Goal: Find specific page/section: Find specific page/section

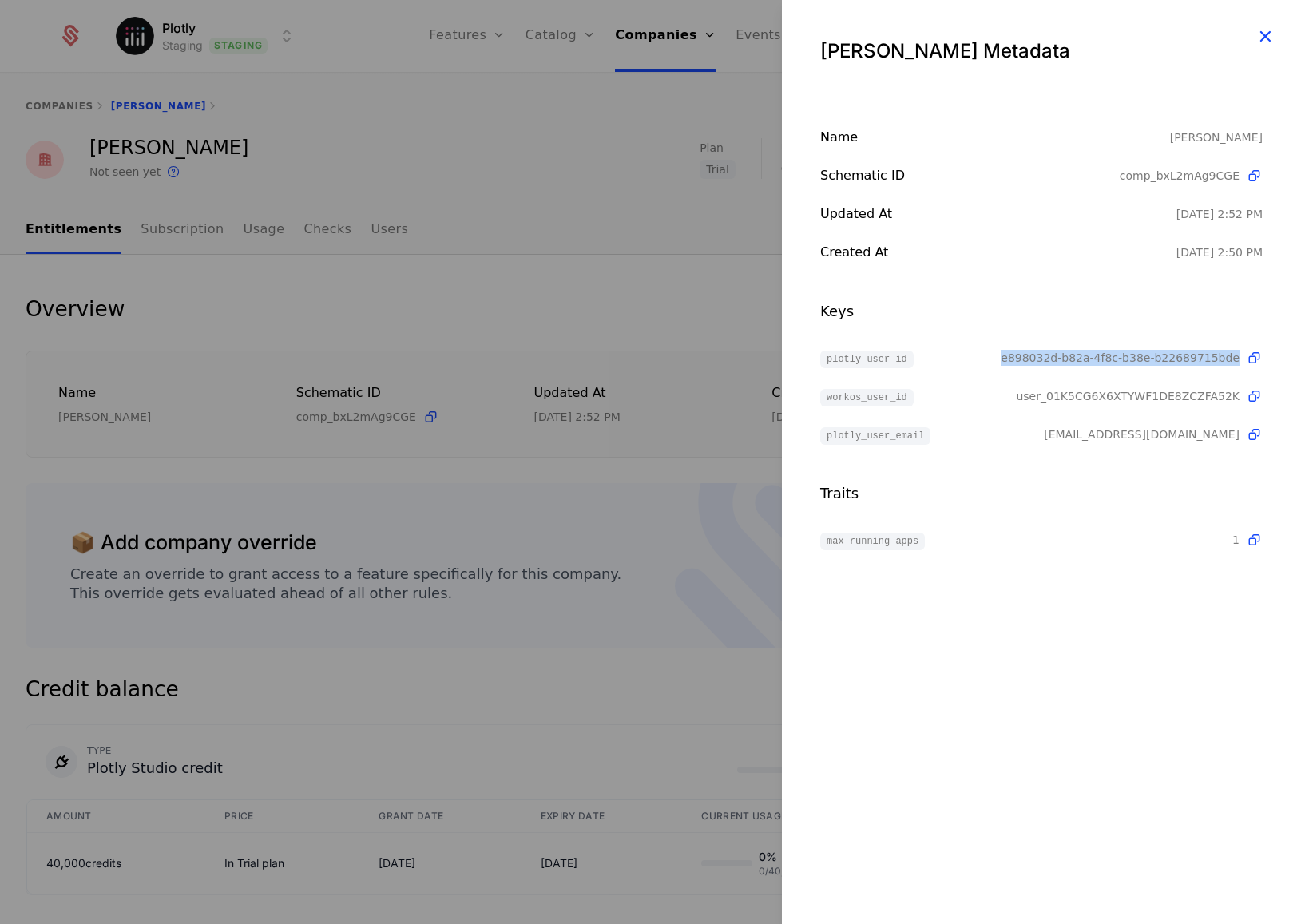
click at [1260, 37] on icon "button" at bounding box center [1265, 37] width 21 height 21
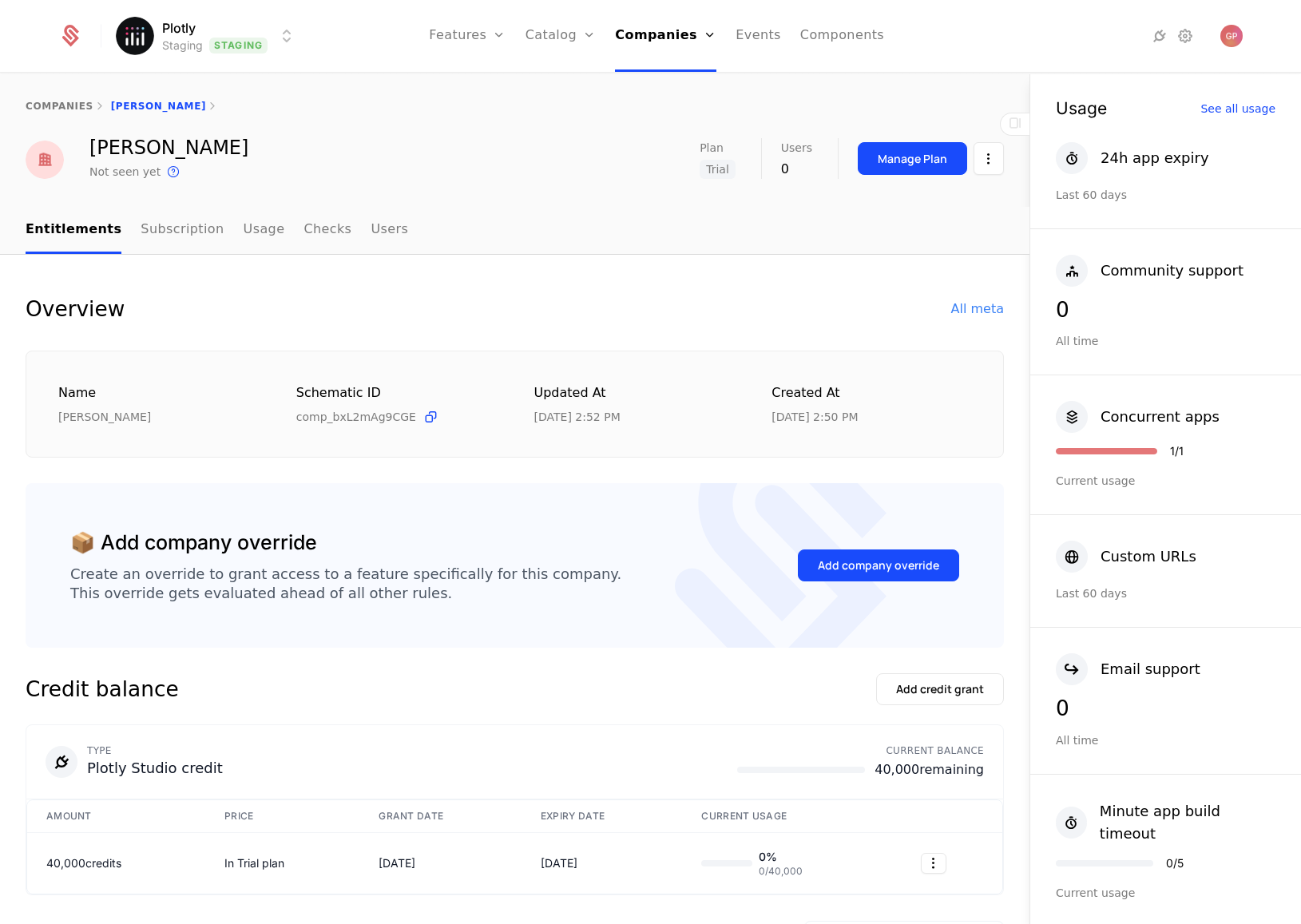
click at [503, 120] on div "companies [PERSON_NAME]" at bounding box center [515, 106] width 1029 height 64
click at [278, 41] on html "Plotly Staging Staging Features Features Flags Catalog Plans Add Ons Credits Co…" at bounding box center [650, 462] width 1301 height 924
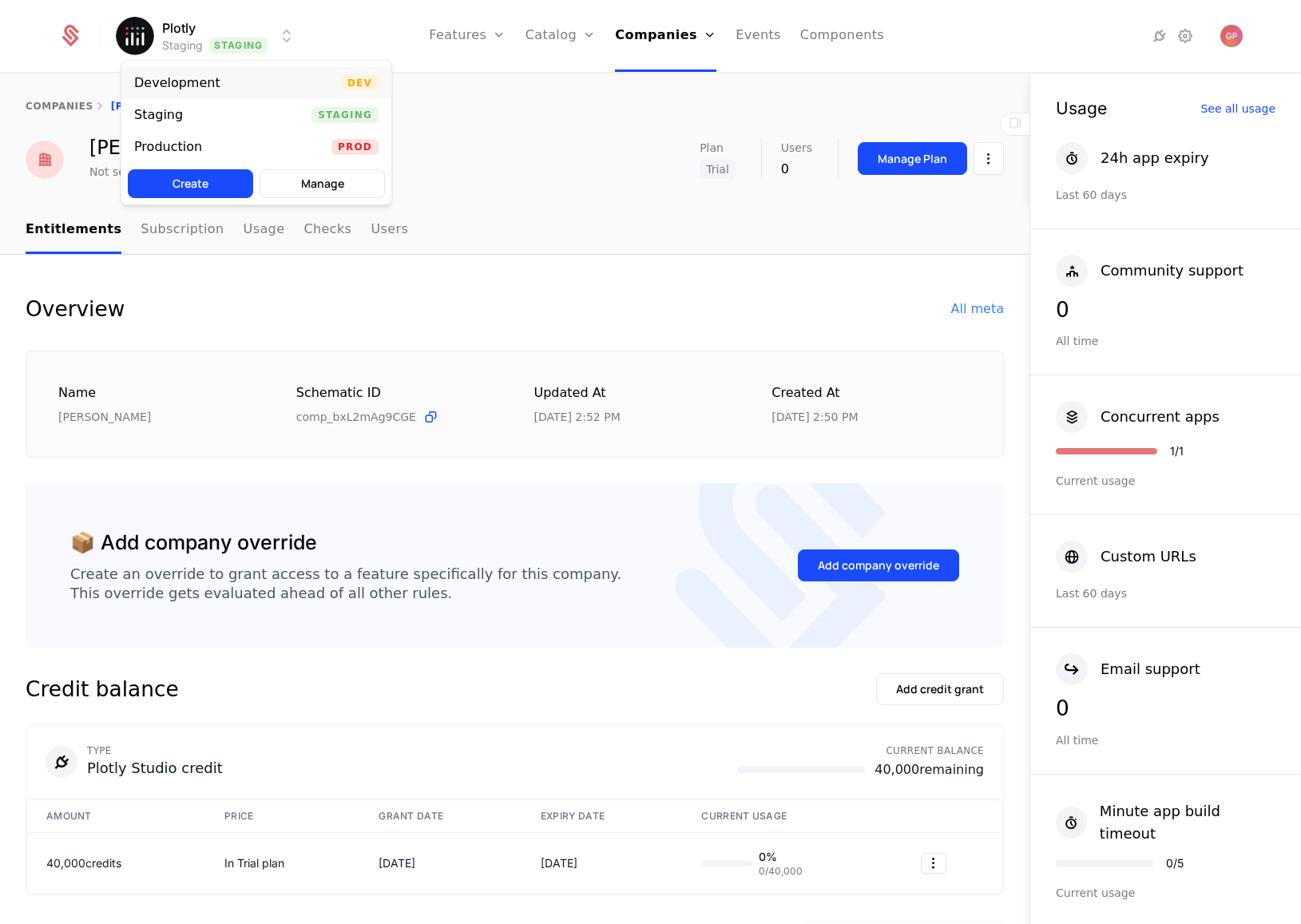
click at [206, 78] on div "Development" at bounding box center [177, 83] width 87 height 13
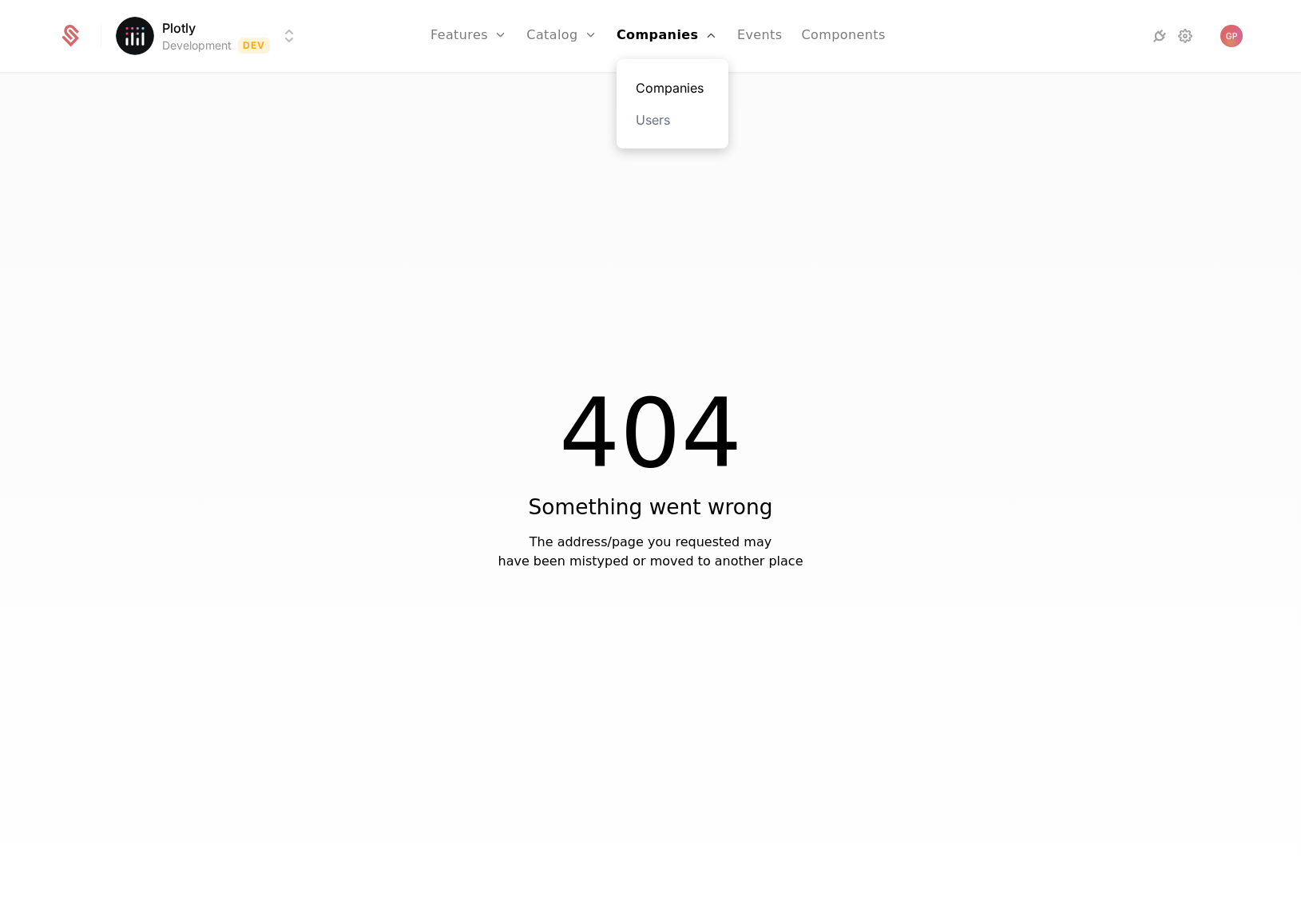
click at [677, 89] on link "Companies" at bounding box center [673, 88] width 73 height 19
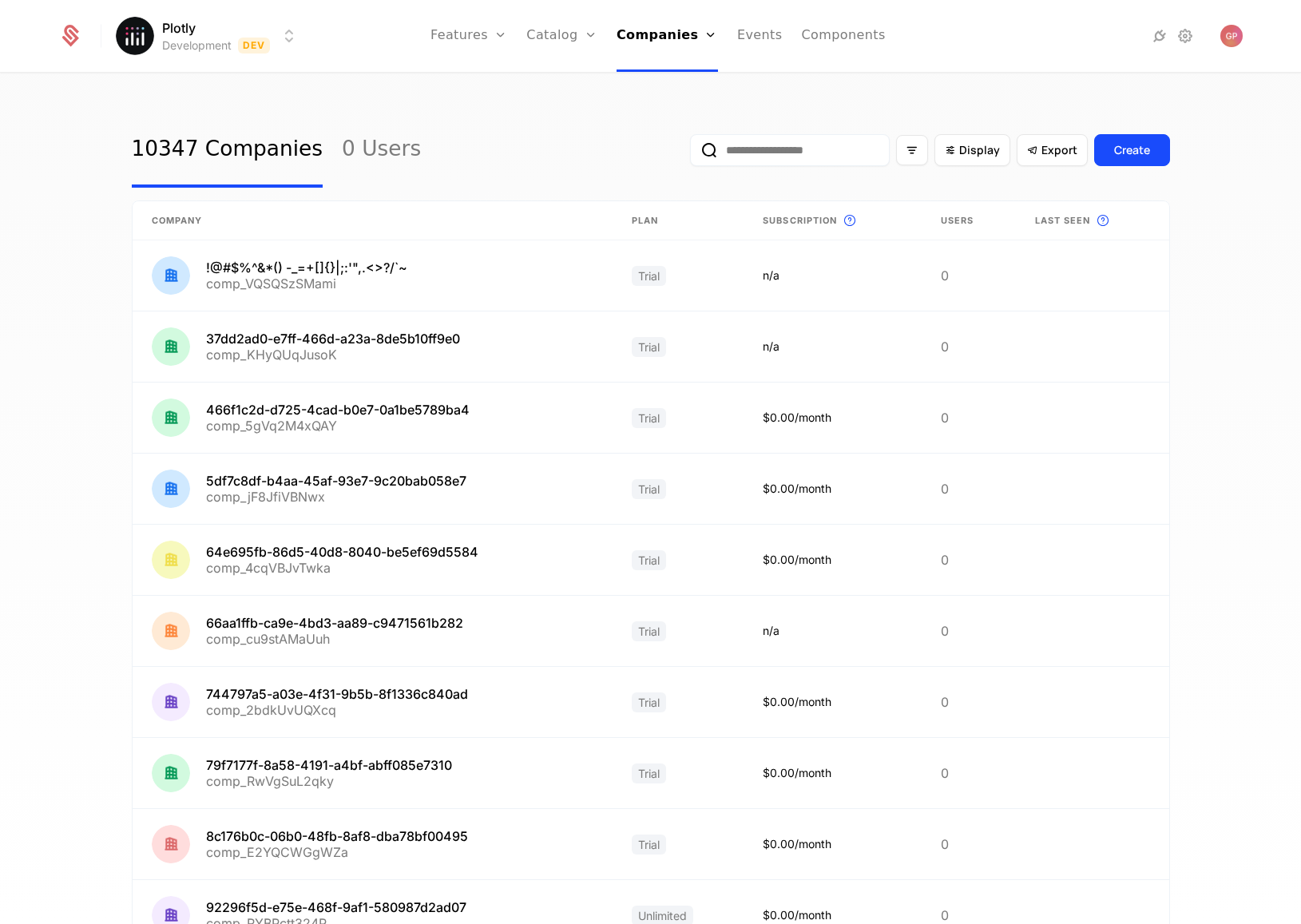
click at [777, 145] on input "email" at bounding box center [789, 149] width 199 height 32
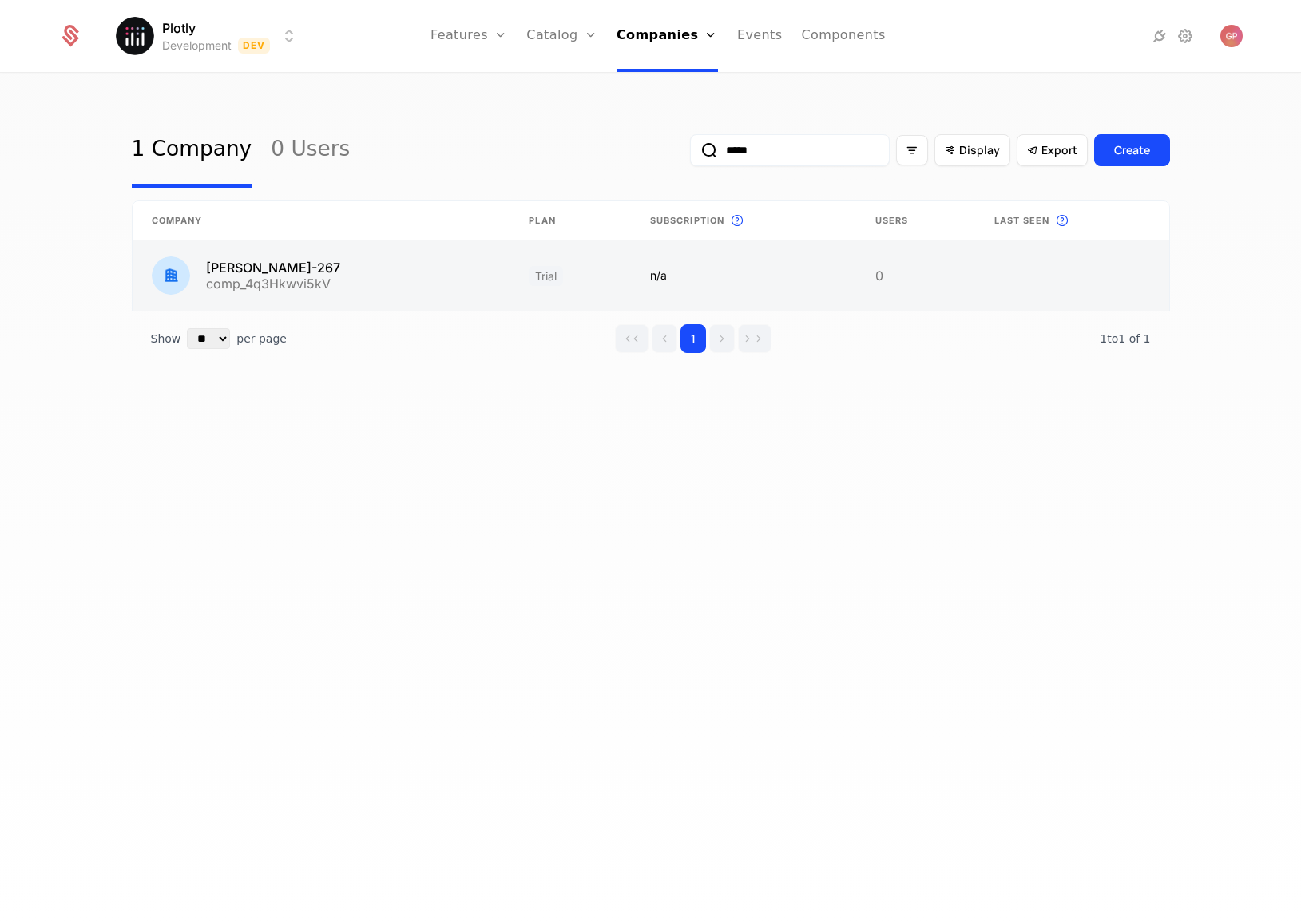
type input "*****"
click at [325, 267] on link at bounding box center [322, 275] width 378 height 70
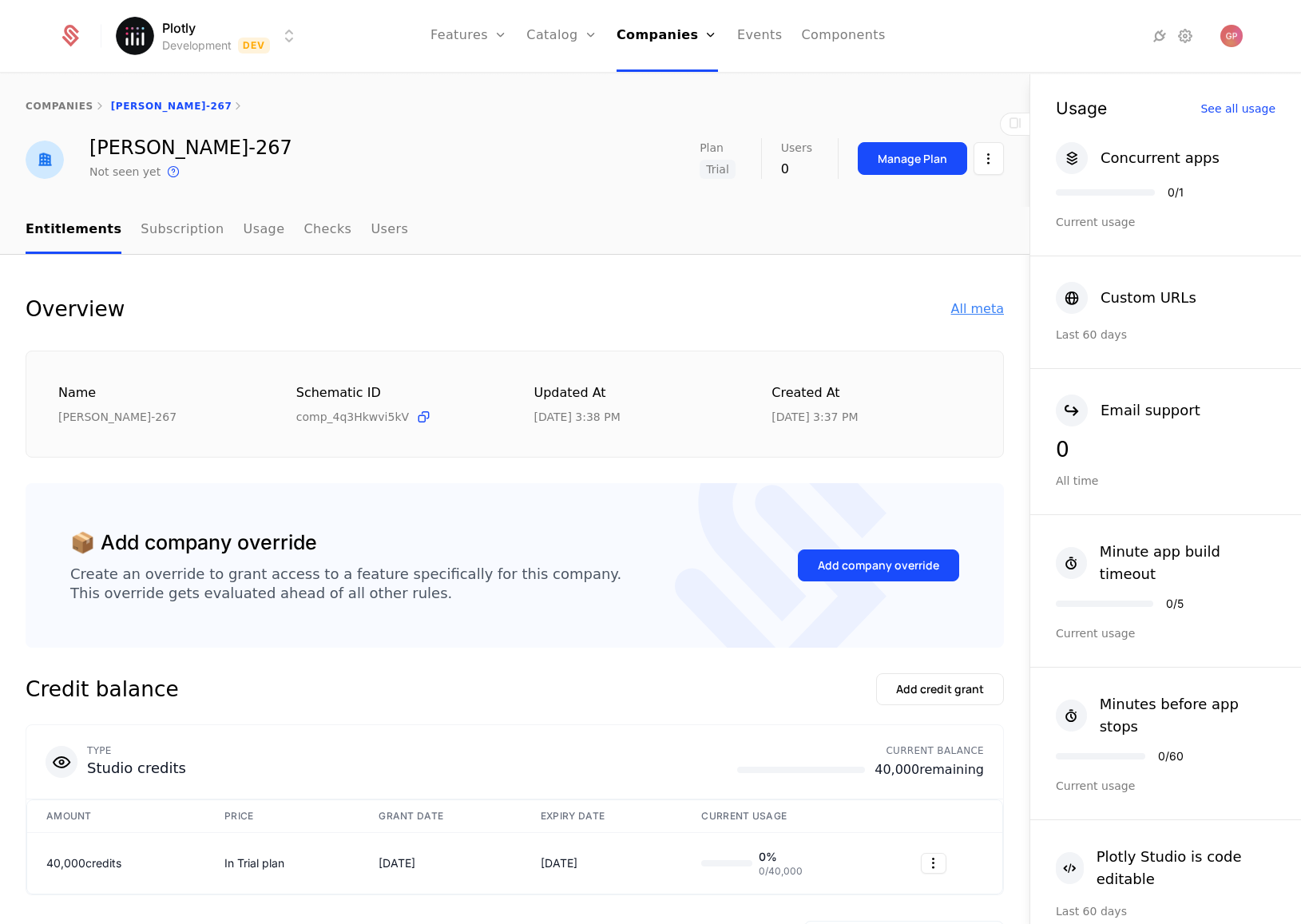
click at [991, 312] on div "All meta" at bounding box center [977, 309] width 53 height 19
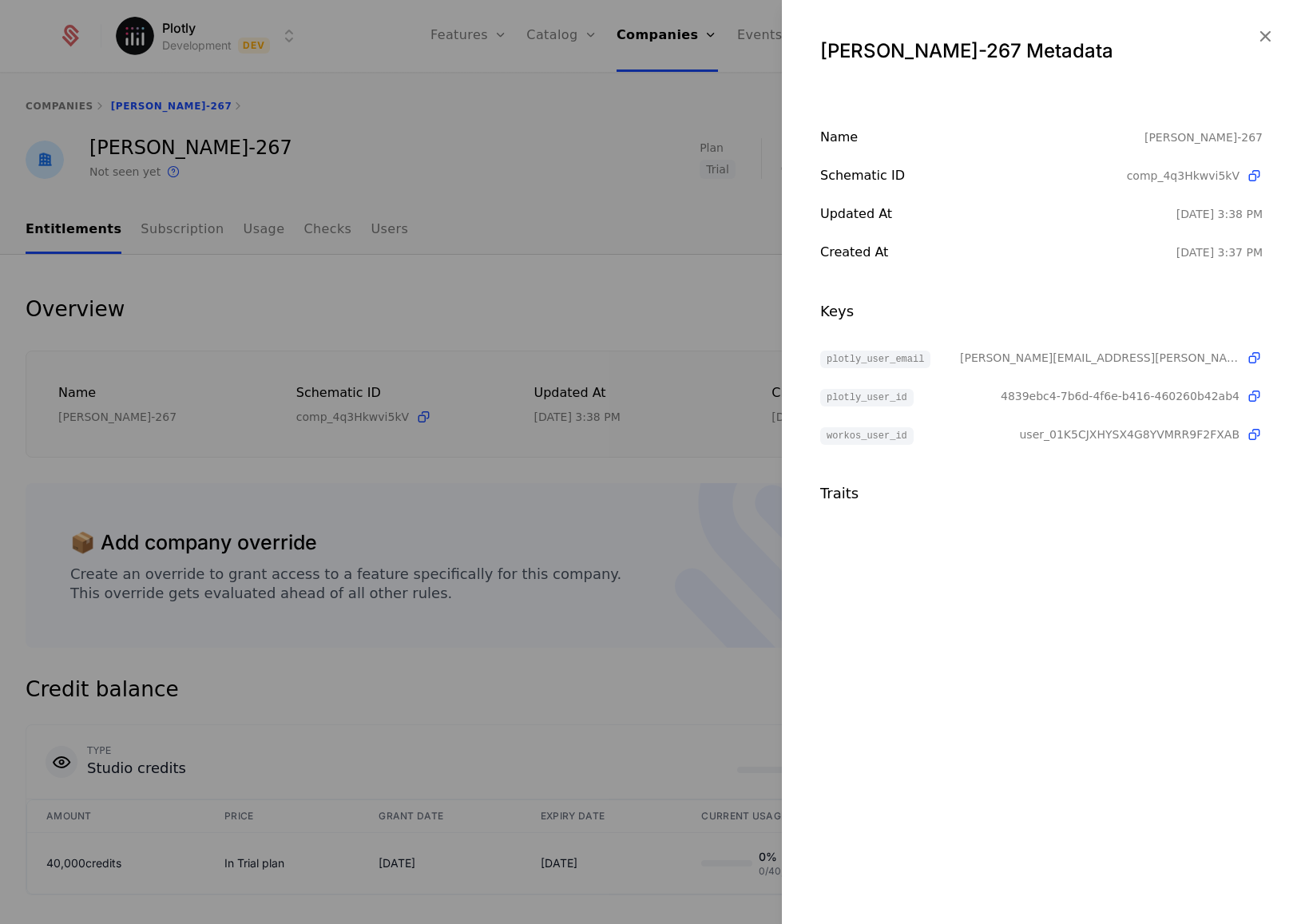
click at [1019, 392] on span "4839ebc4-7b6d-4f6e-b416-460260b42ab4" at bounding box center [1120, 396] width 239 height 16
click at [1089, 388] on span "4839ebc4-7b6d-4f6e-b416-460260b42ab4" at bounding box center [1120, 396] width 239 height 16
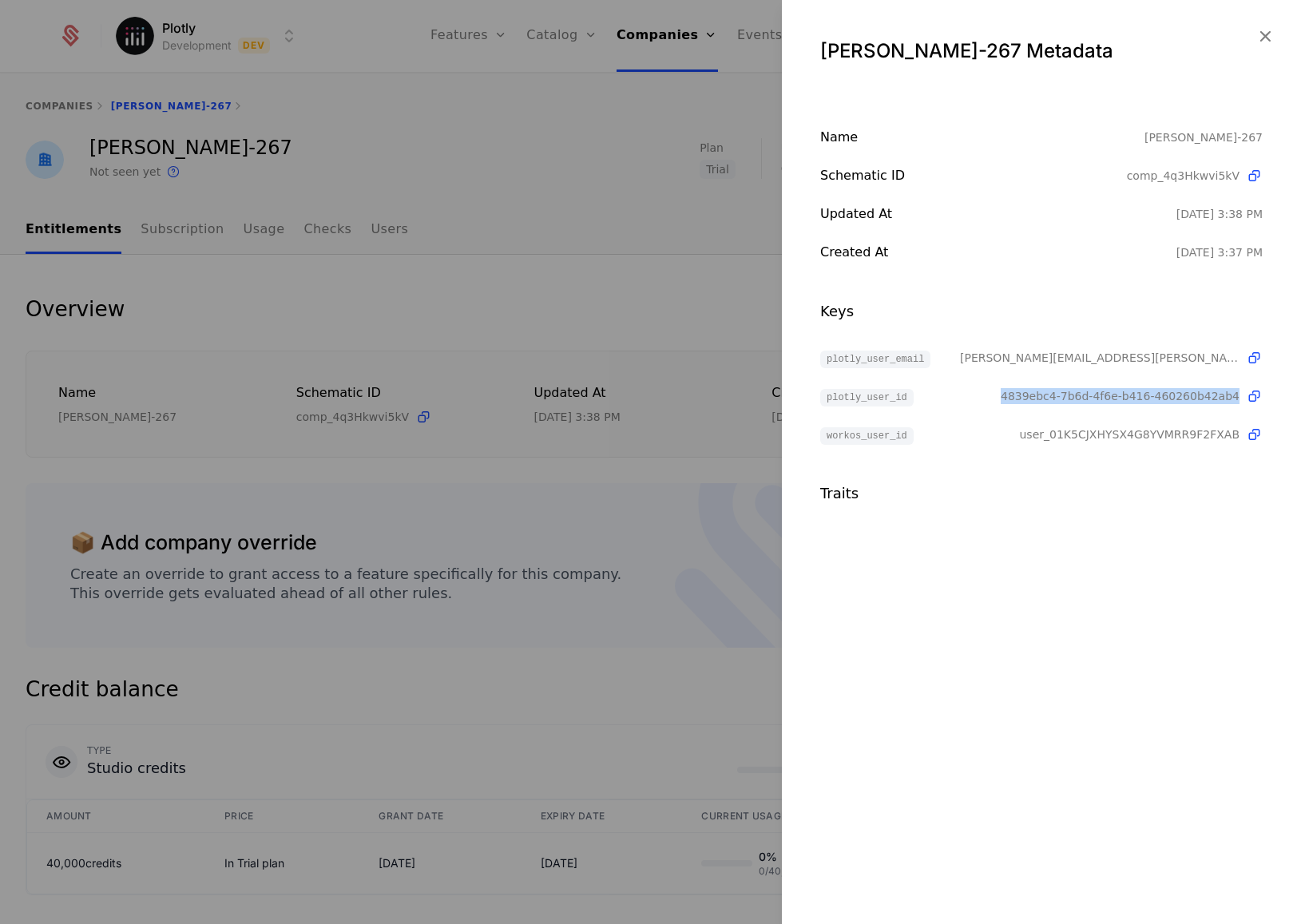
click at [1089, 388] on span "4839ebc4-7b6d-4f6e-b416-460260b42ab4" at bounding box center [1120, 396] width 239 height 16
click at [645, 173] on div at bounding box center [650, 462] width 1301 height 924
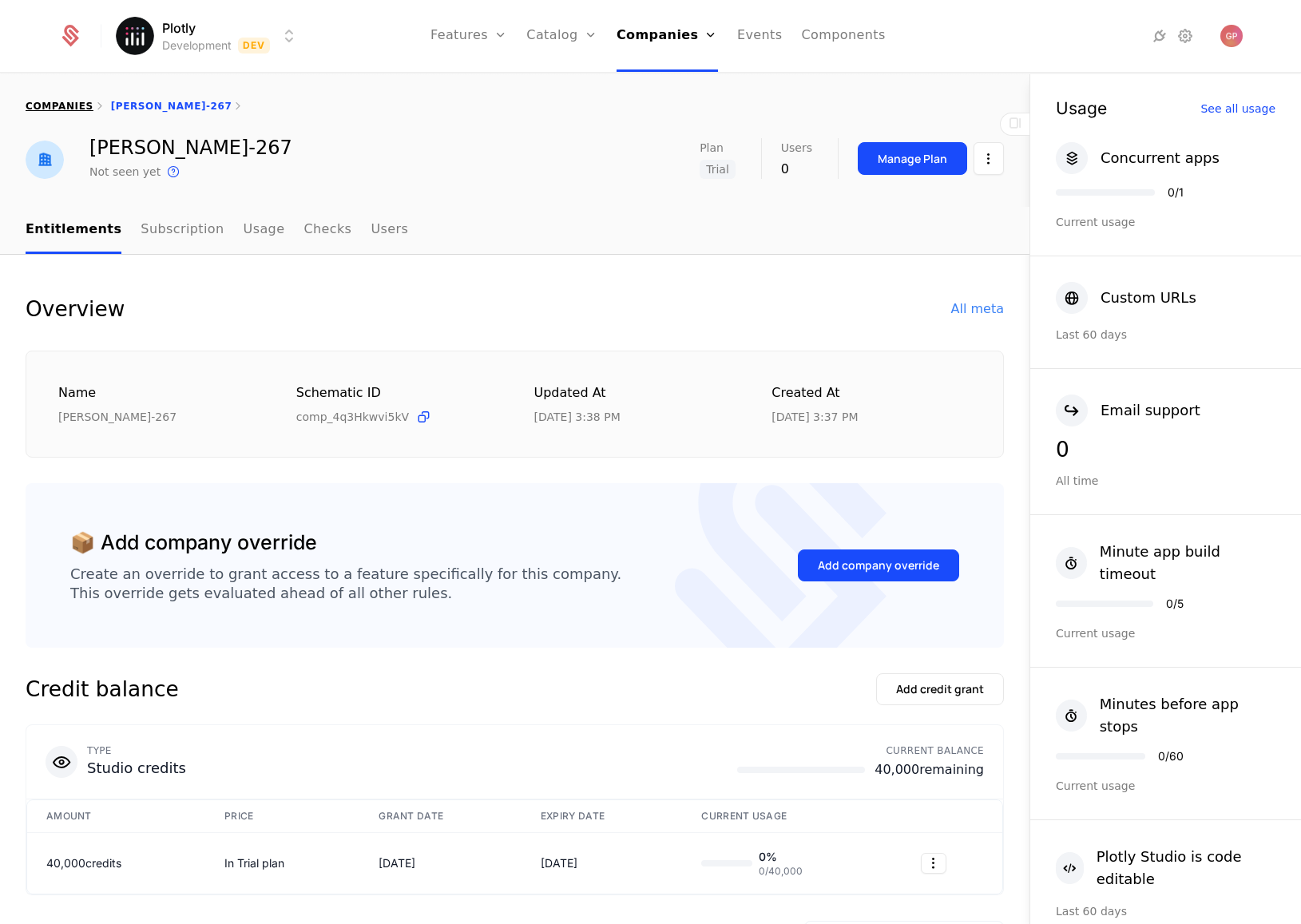
click at [53, 101] on link "companies" at bounding box center [60, 106] width 67 height 12
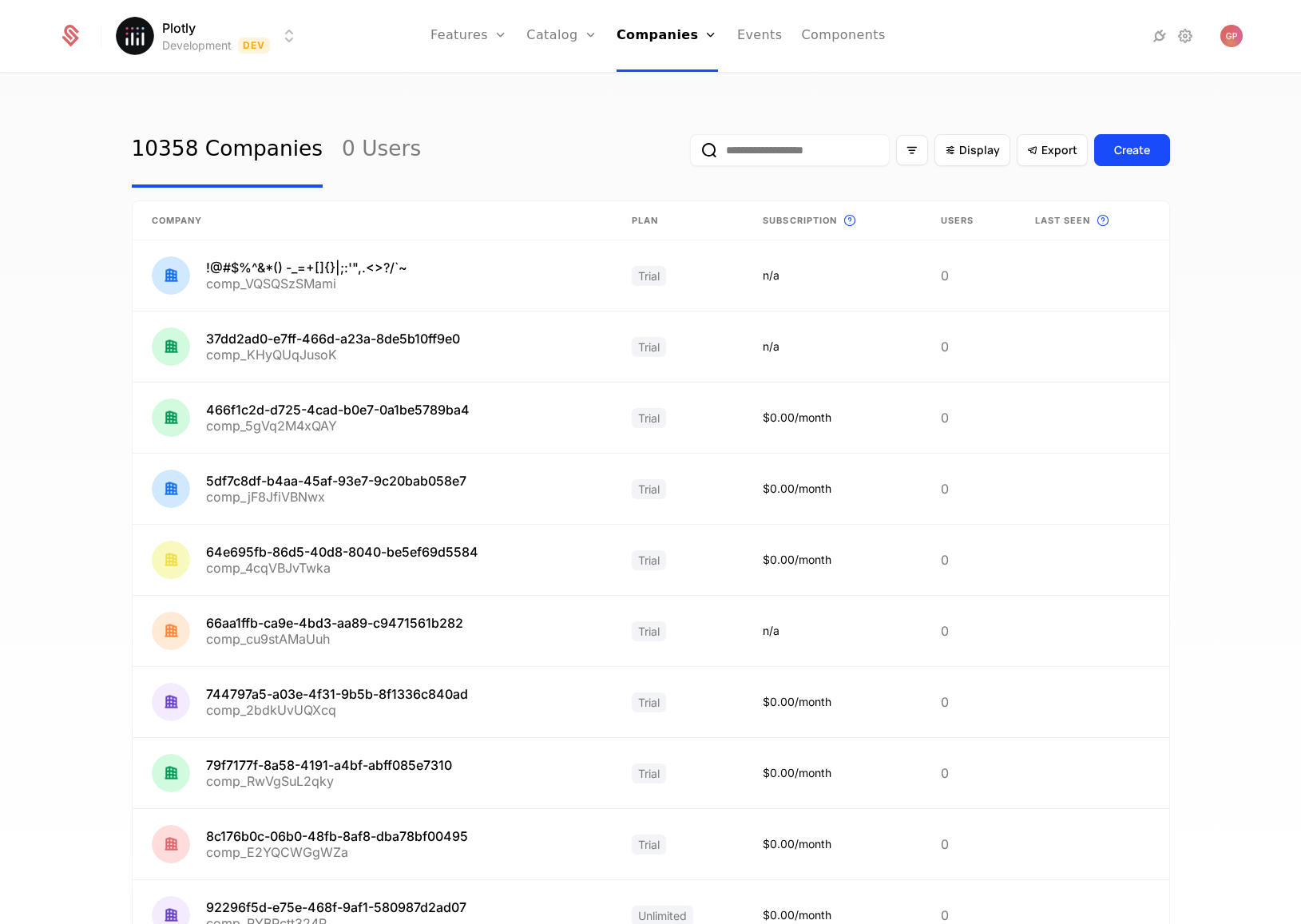
click at [818, 146] on input "email" at bounding box center [789, 149] width 199 height 32
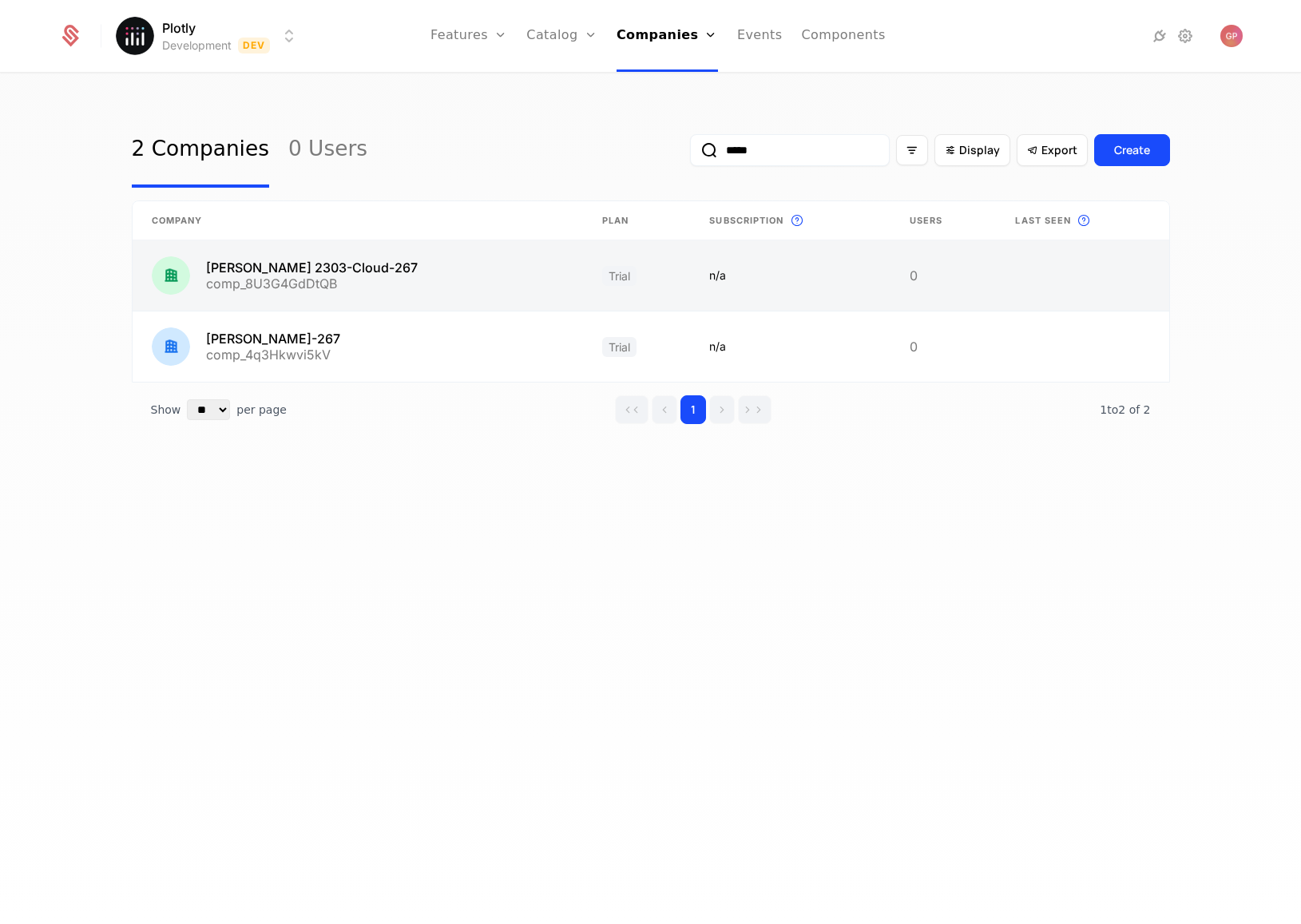
type input "*****"
click at [316, 266] on link at bounding box center [358, 275] width 450 height 70
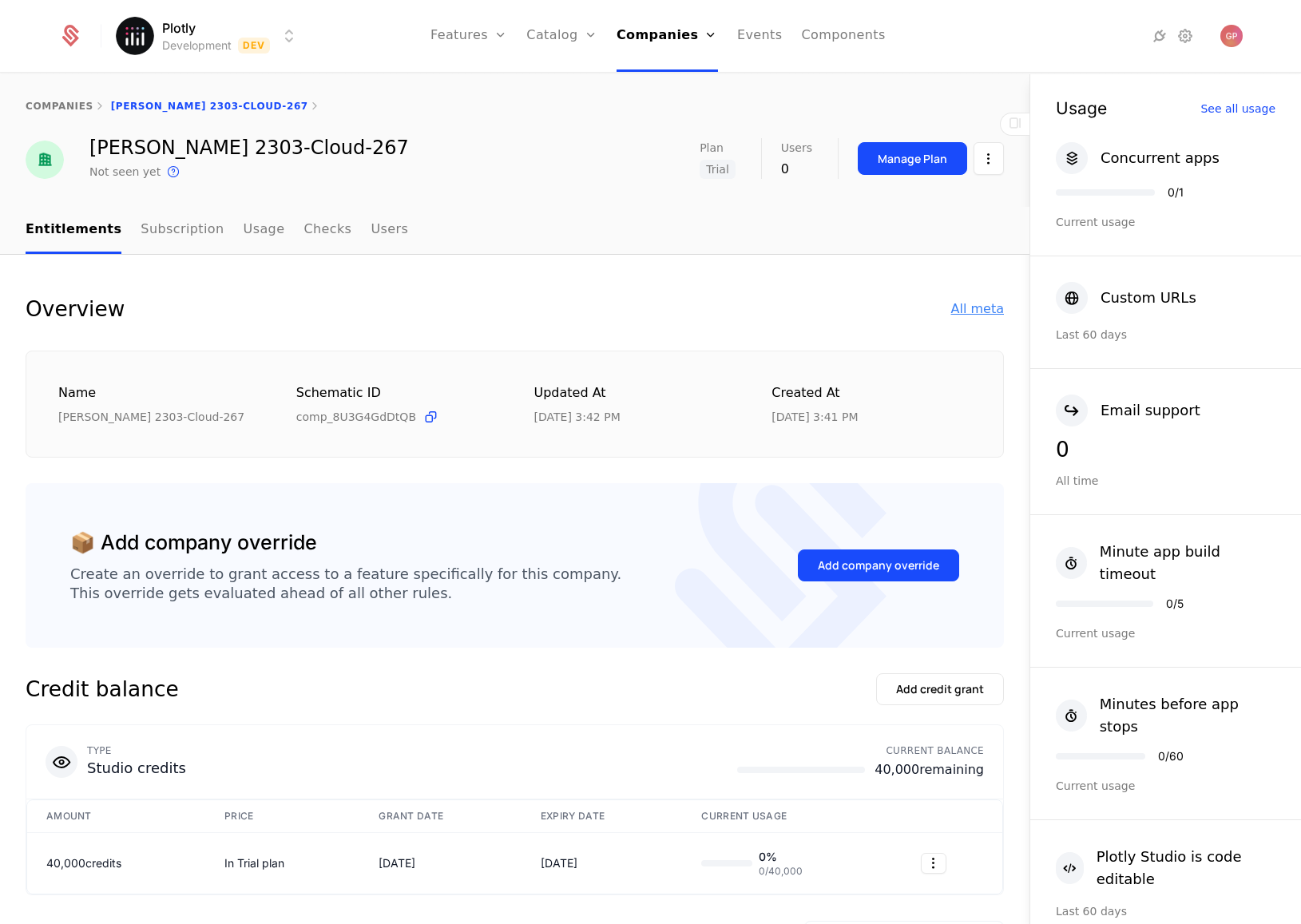
click at [969, 315] on div "All meta" at bounding box center [977, 309] width 53 height 19
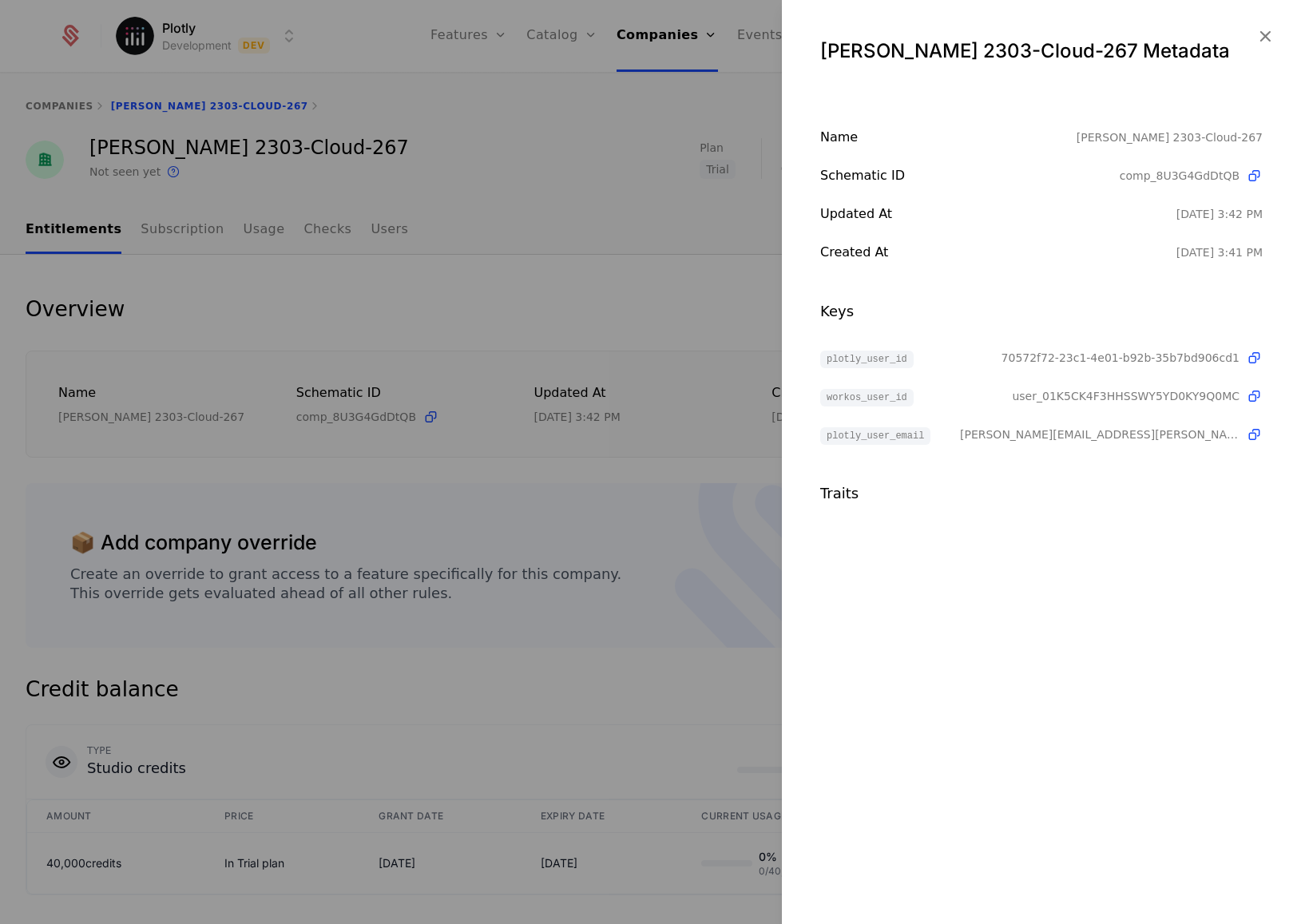
click at [1082, 352] on span "70572f72-23c1-4e01-b92b-35b7bd906cd1" at bounding box center [1120, 357] width 238 height 16
click at [507, 324] on div at bounding box center [650, 462] width 1301 height 924
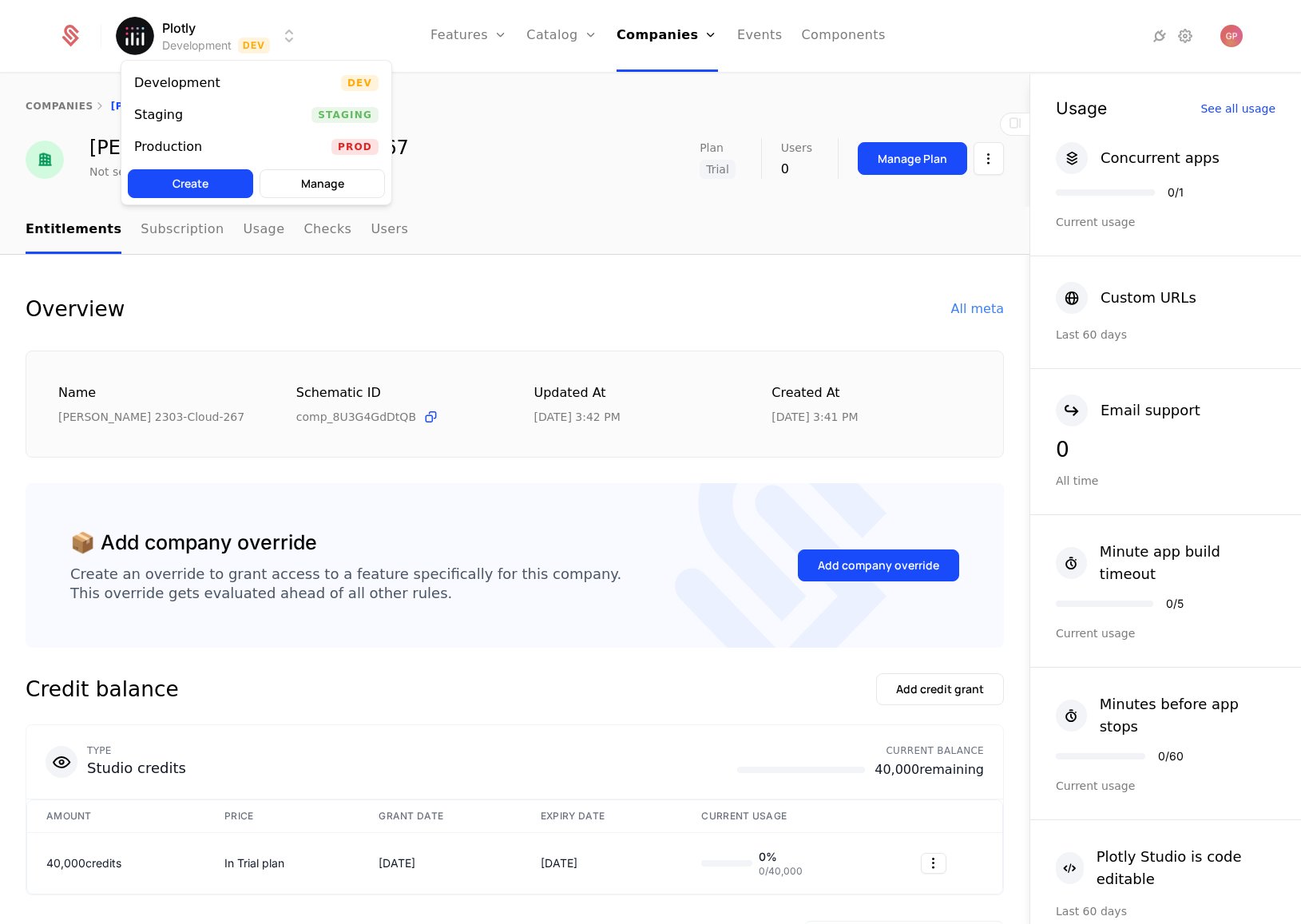
click at [291, 49] on html "Plotly Development Dev Features Features Flags Catalog Plans Add Ons Credits Co…" at bounding box center [650, 462] width 1301 height 924
click at [243, 82] on div "Development Dev" at bounding box center [256, 83] width 270 height 32
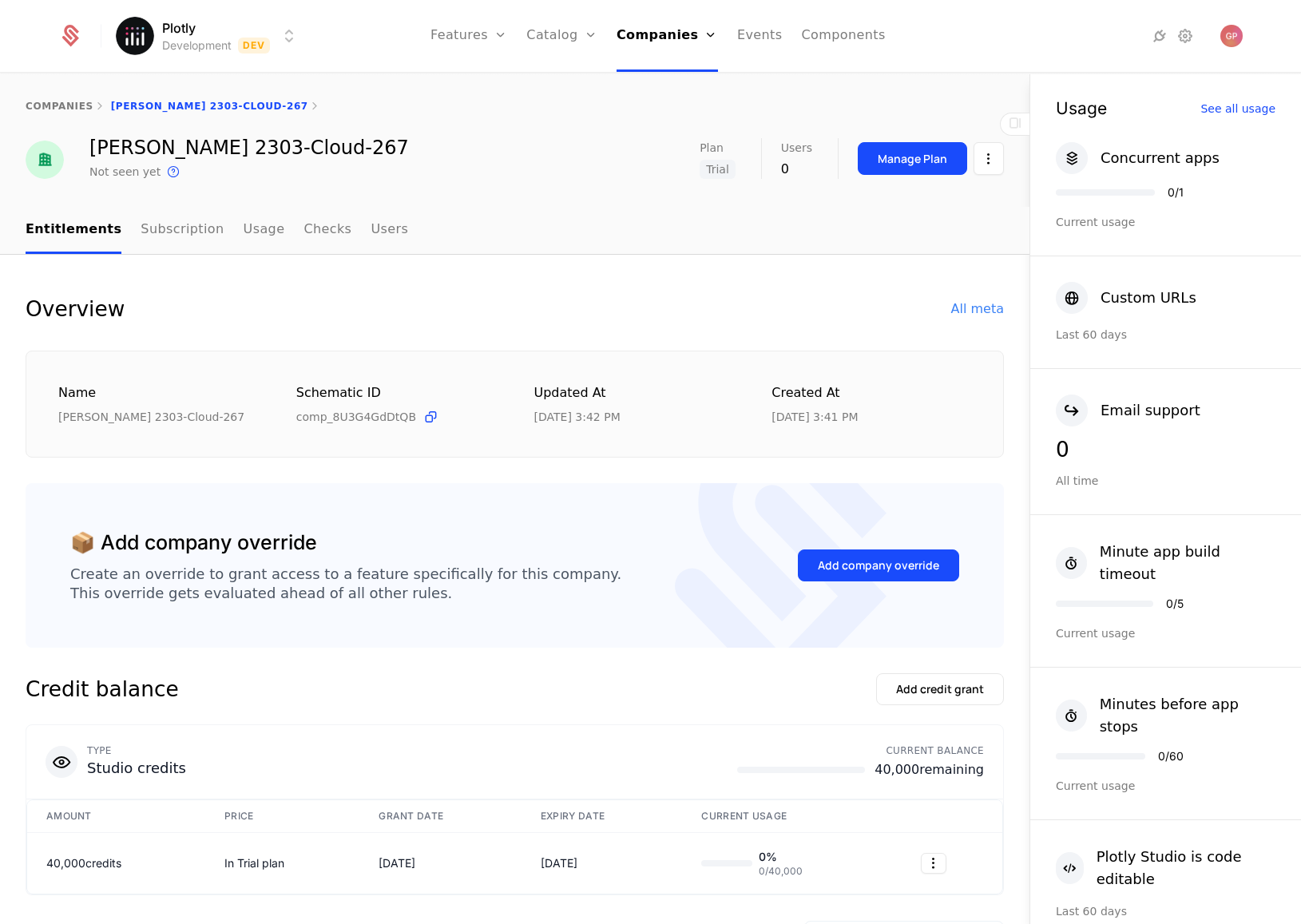
click at [284, 35] on html "Plotly Development Dev Features Features Flags Catalog Plans Add Ons Credits Co…" at bounding box center [650, 462] width 1301 height 924
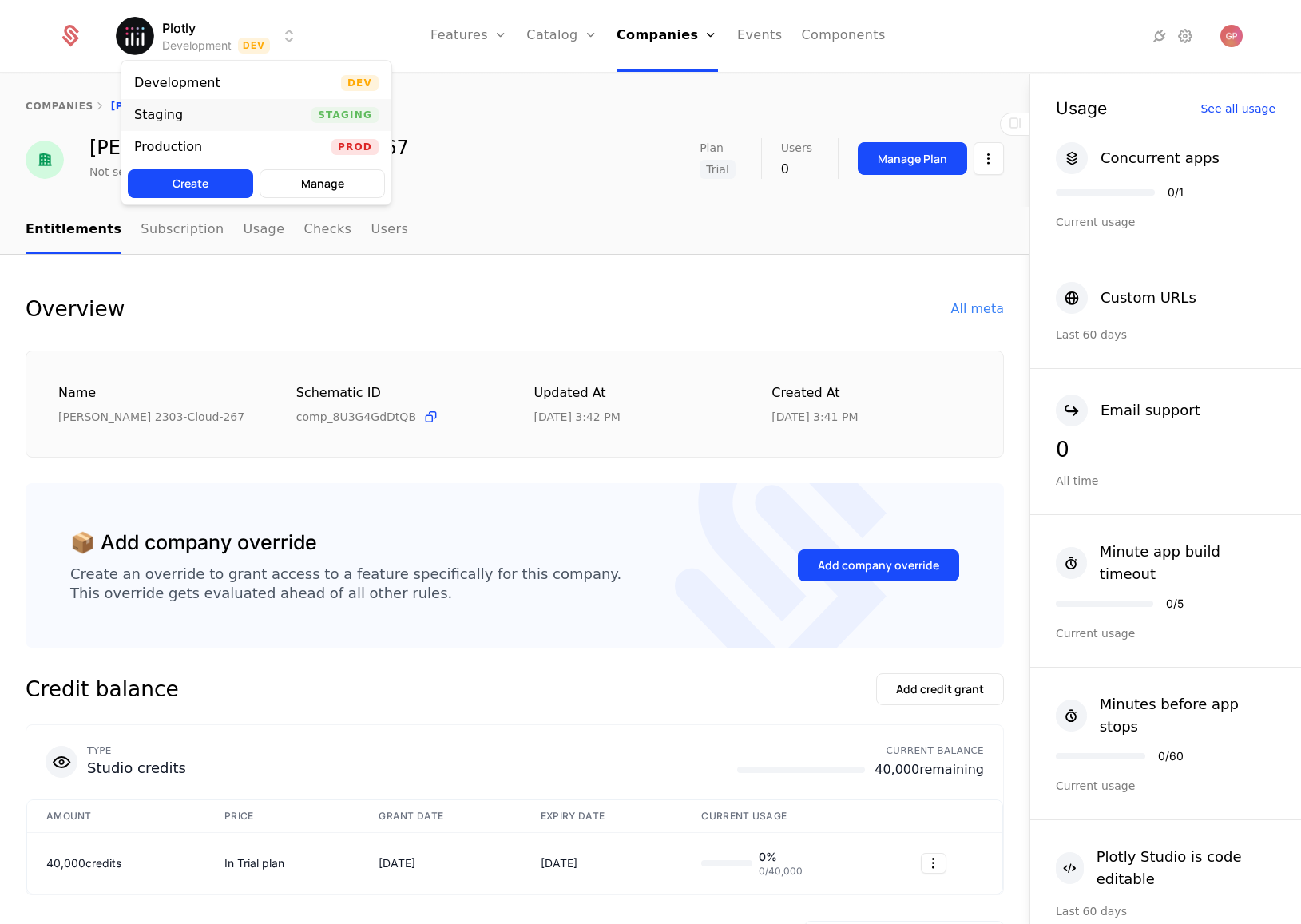
click at [280, 102] on div "Staging Staging" at bounding box center [256, 115] width 270 height 32
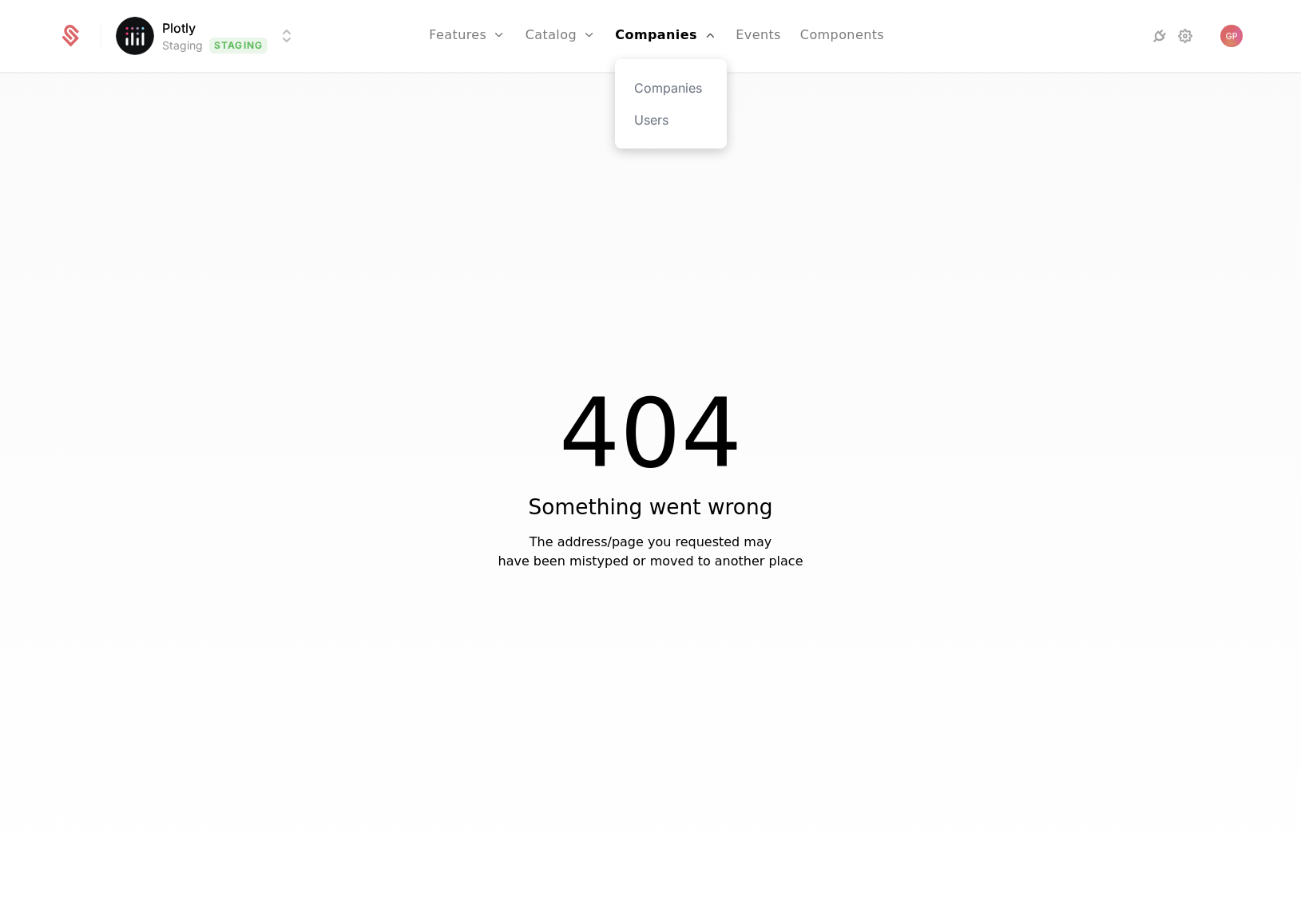
click at [676, 76] on div "Companies Users" at bounding box center [671, 103] width 112 height 90
click at [676, 95] on link "Companies" at bounding box center [671, 88] width 73 height 19
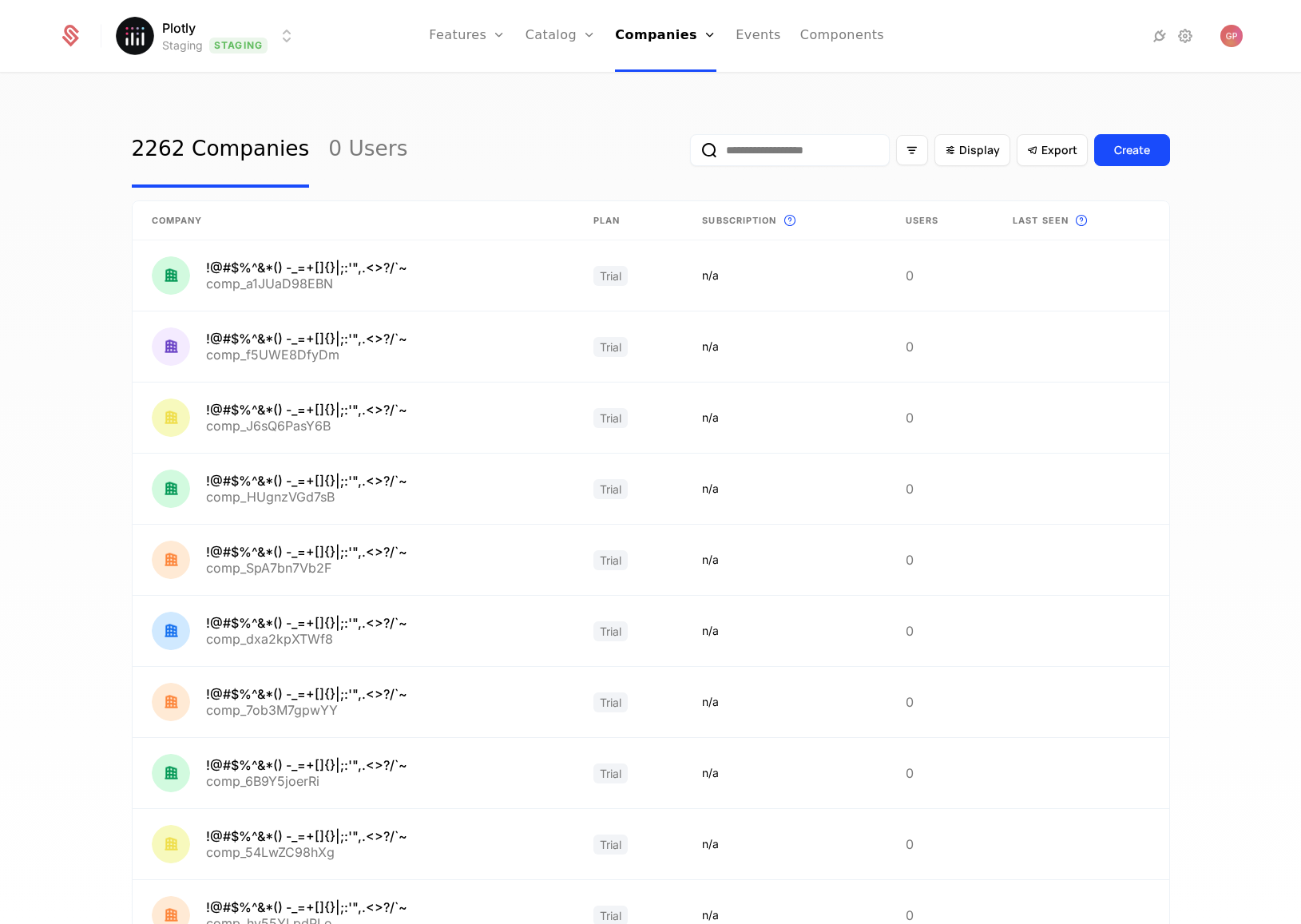
click at [762, 153] on input "email" at bounding box center [789, 149] width 199 height 32
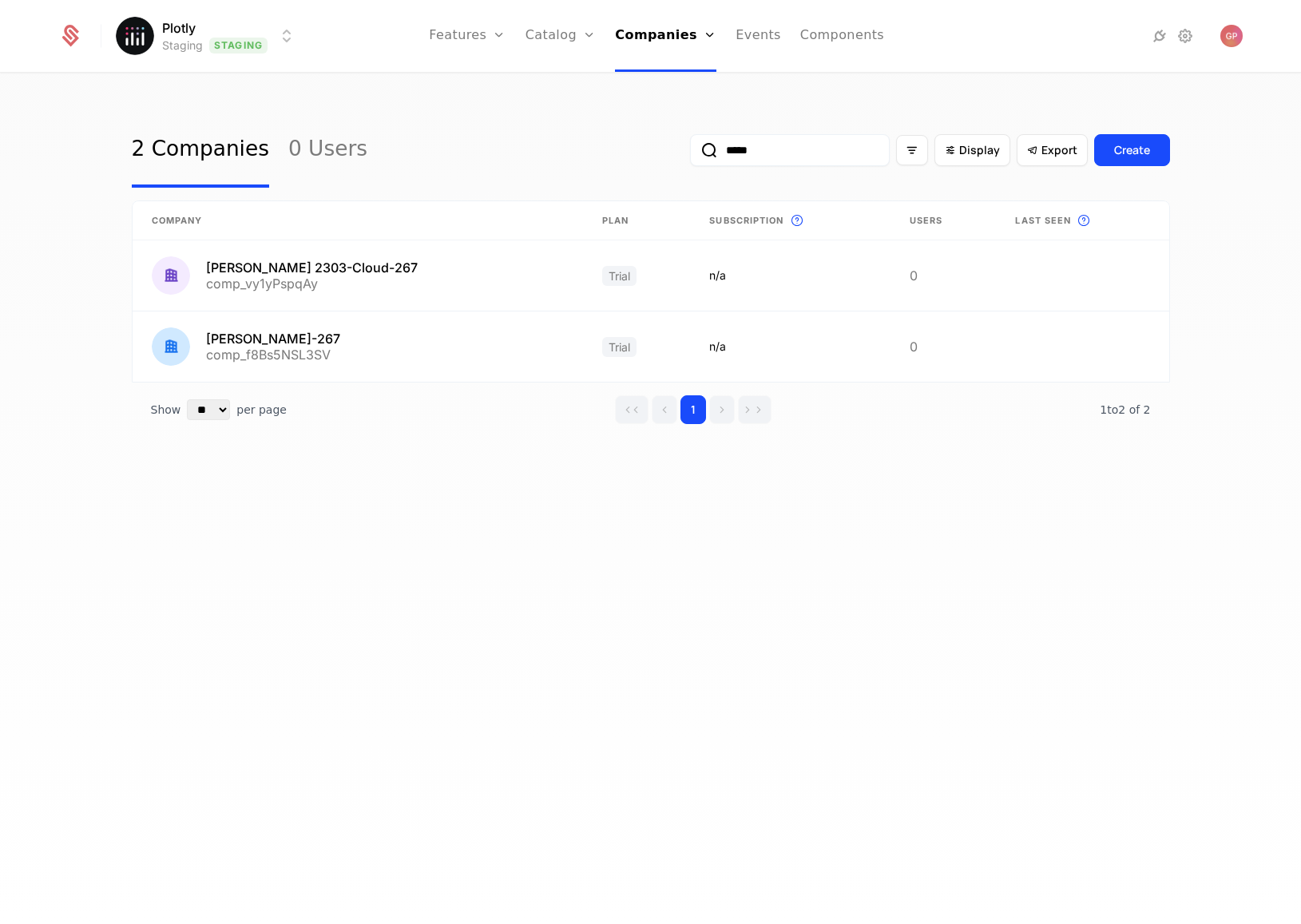
type input "*****"
click at [868, 822] on div "2 Companies 0 Users ***** Display Export Create Company Plan Subscription This …" at bounding box center [650, 504] width 1301 height 859
